Goal: Use online tool/utility: Utilize a website feature to perform a specific function

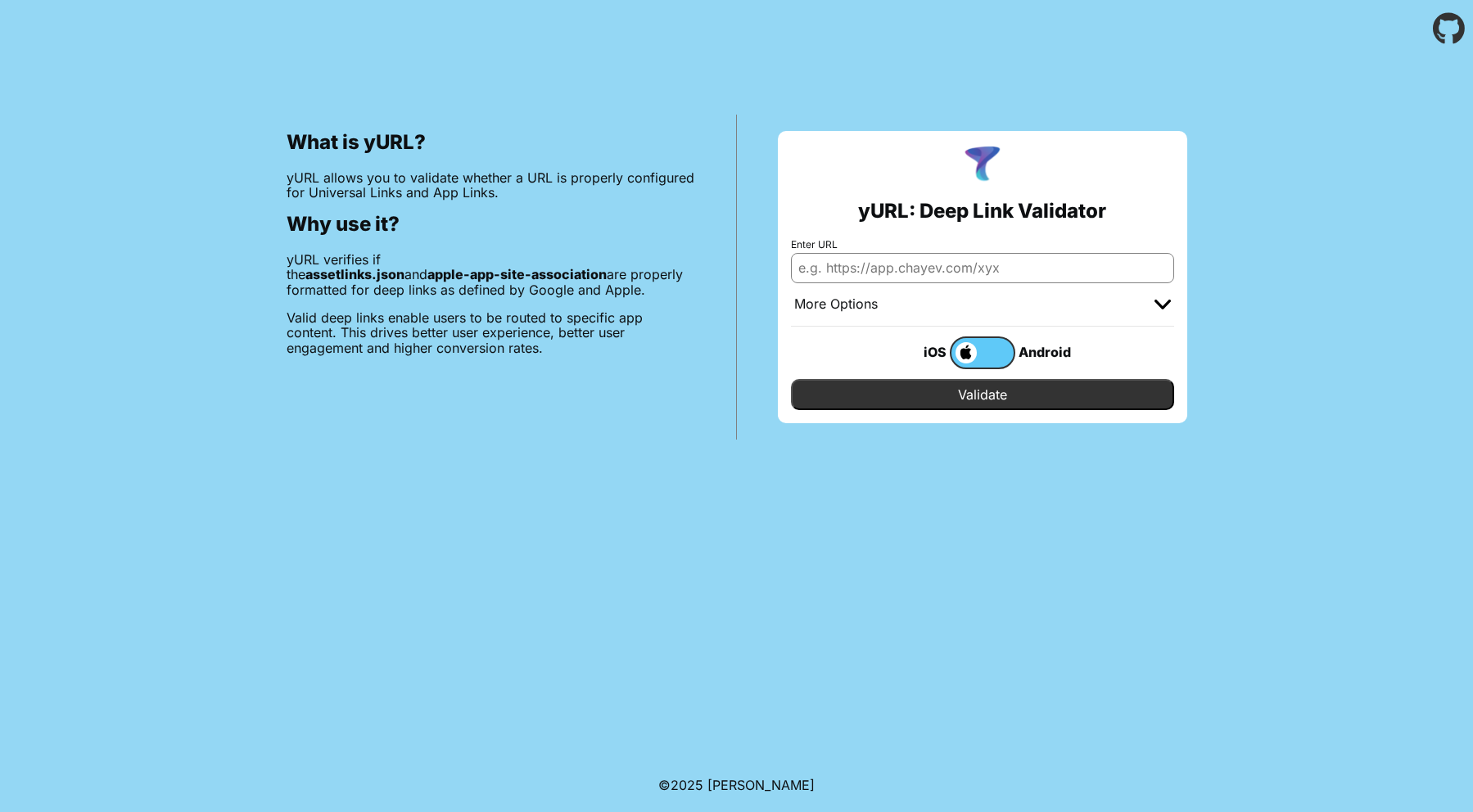
drag, startPoint x: 1262, startPoint y: 727, endPoint x: 1079, endPoint y: 539, distance: 262.4
click at [1260, 727] on body "What is yURL? yURL allows you to validate whether a URL is properly configured …" at bounding box center [736, 406] width 1473 height 812
click at [853, 273] on input "Enter URL" at bounding box center [982, 267] width 383 height 29
paste input "https://www.radioformula.com.mx/.well-known/apple-app-site-association"
type input "https://www.radioformula.com.mx/.well-known/apple-app-site-association"
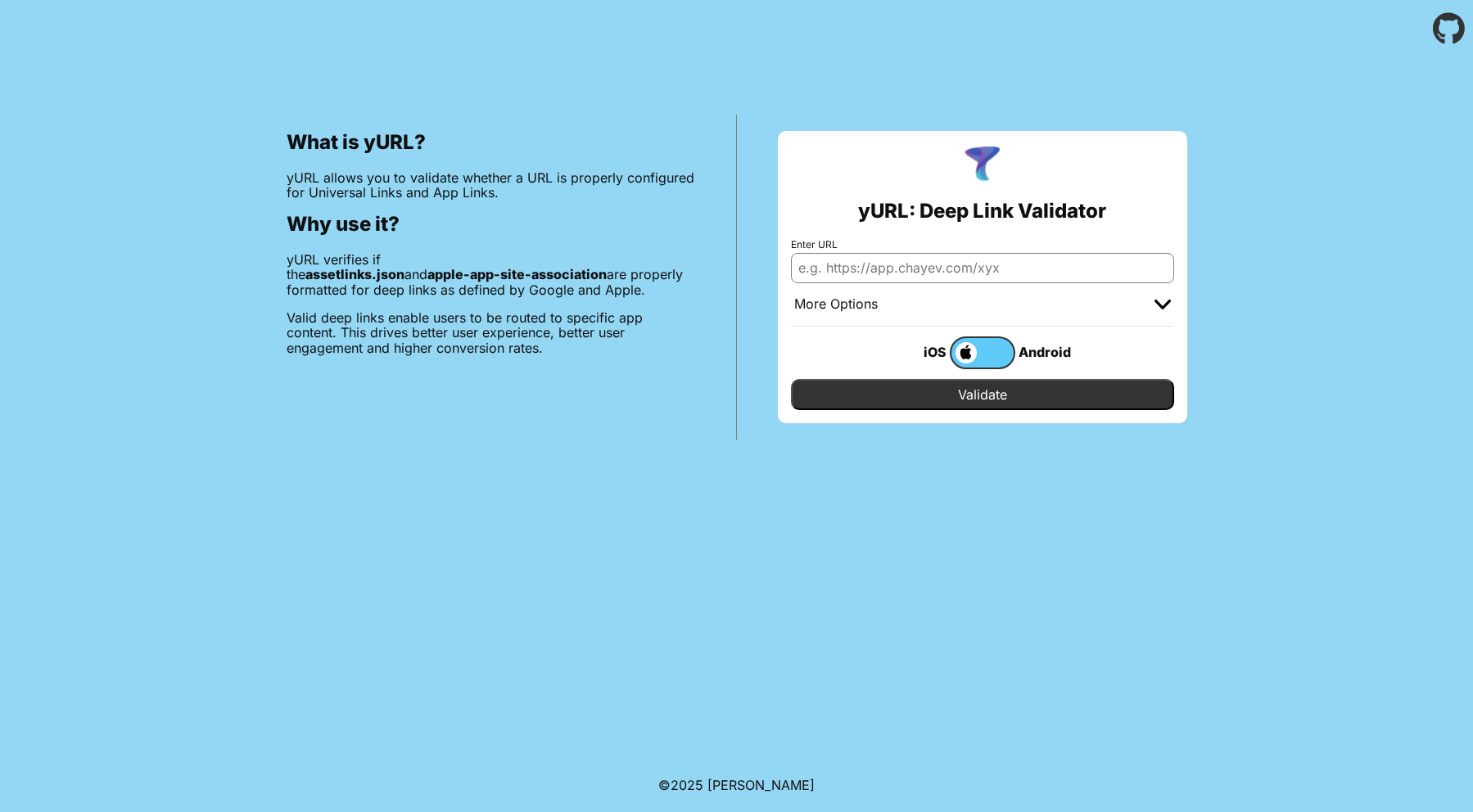
click at [881, 708] on body "What is yURL? yURL allows you to validate whether a URL is properly configured …" at bounding box center [736, 406] width 1473 height 812
click at [898, 265] on input "Enter URL" at bounding box center [982, 267] width 383 height 29
paste input "[URL][DOMAIN_NAME][PERSON_NAME]"
type input "[URL][DOMAIN_NAME][PERSON_NAME]"
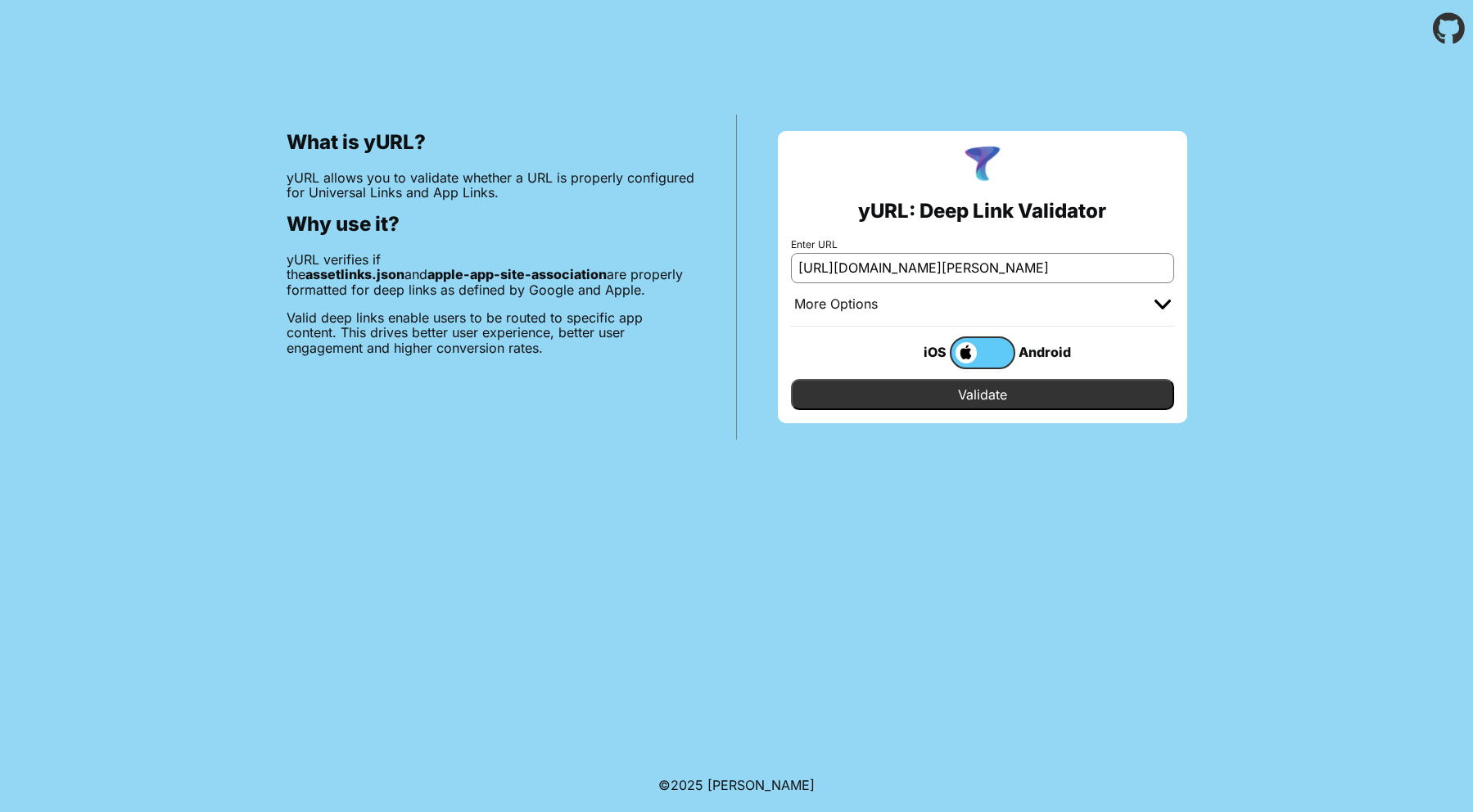
click at [975, 395] on input "Validate" at bounding box center [982, 395] width 383 height 31
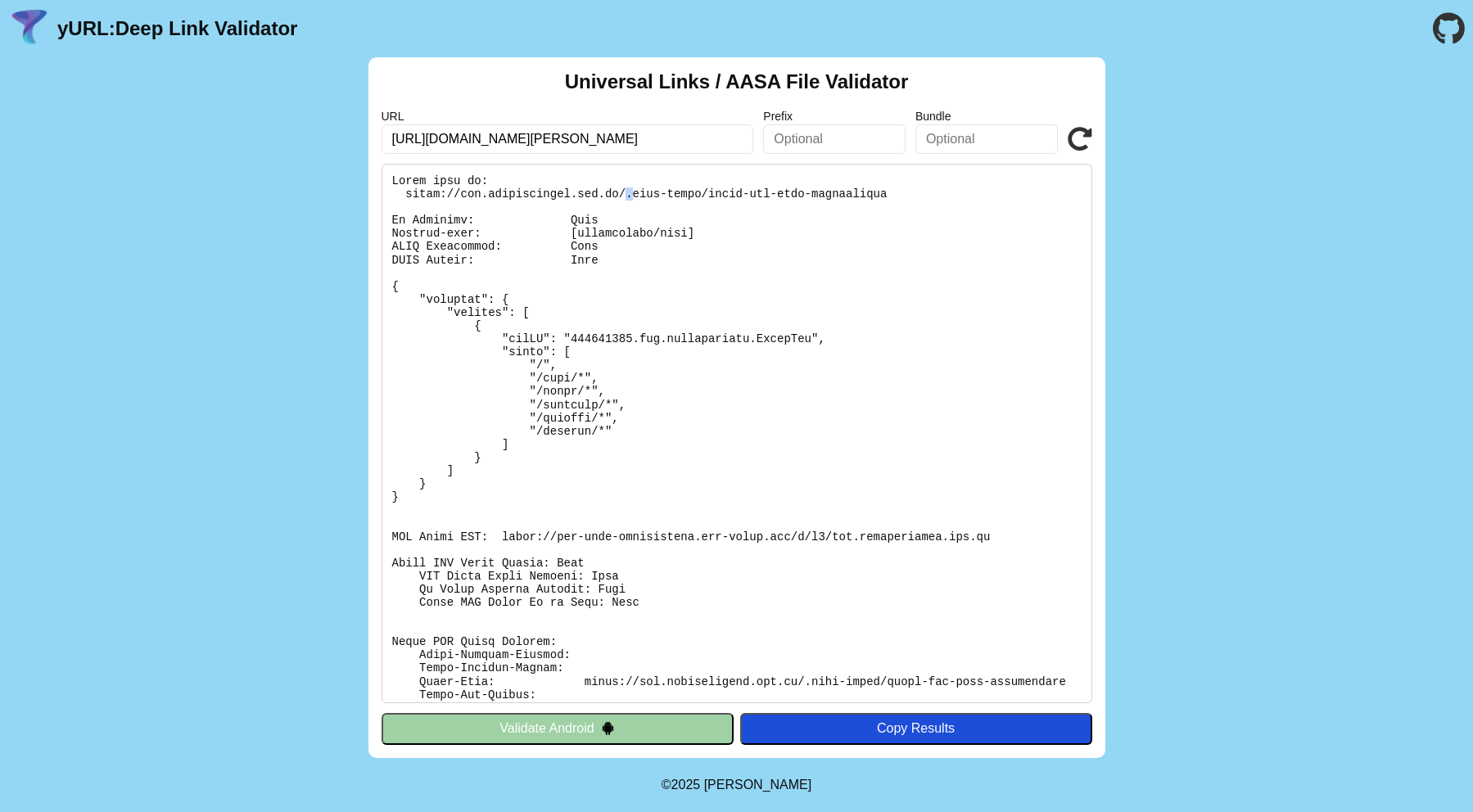
click at [612, 194] on pre at bounding box center [737, 433] width 711 height 540
click at [664, 243] on pre at bounding box center [737, 433] width 711 height 540
drag, startPoint x: 272, startPoint y: 349, endPoint x: 266, endPoint y: 362, distance: 14.3
click at [272, 349] on div "Universal Links / AASA File Validator URL [URL][DOMAIN_NAME][PERSON_NAME] Prefi…" at bounding box center [736, 408] width 1473 height 701
